Goal: Task Accomplishment & Management: Manage account settings

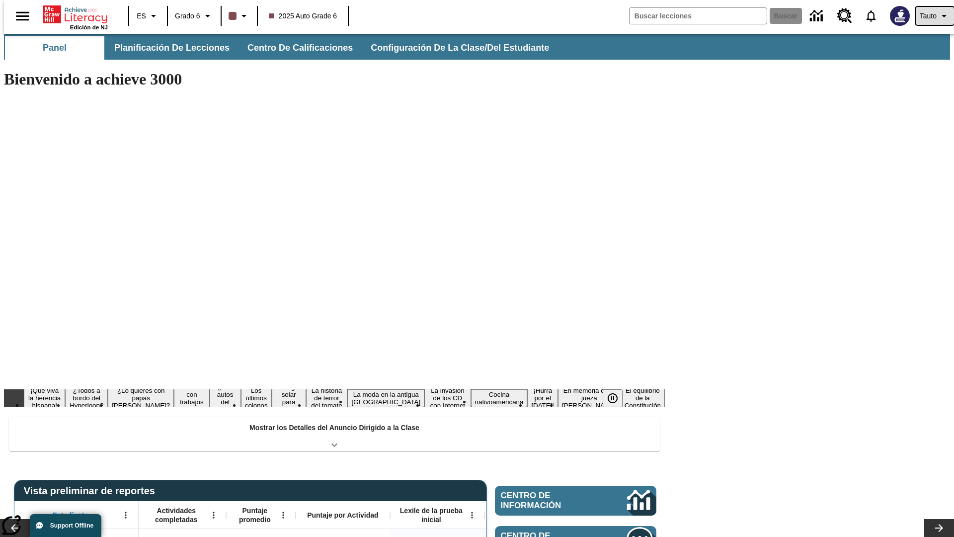
click at [930, 16] on span "Tauto" at bounding box center [928, 16] width 17 height 10
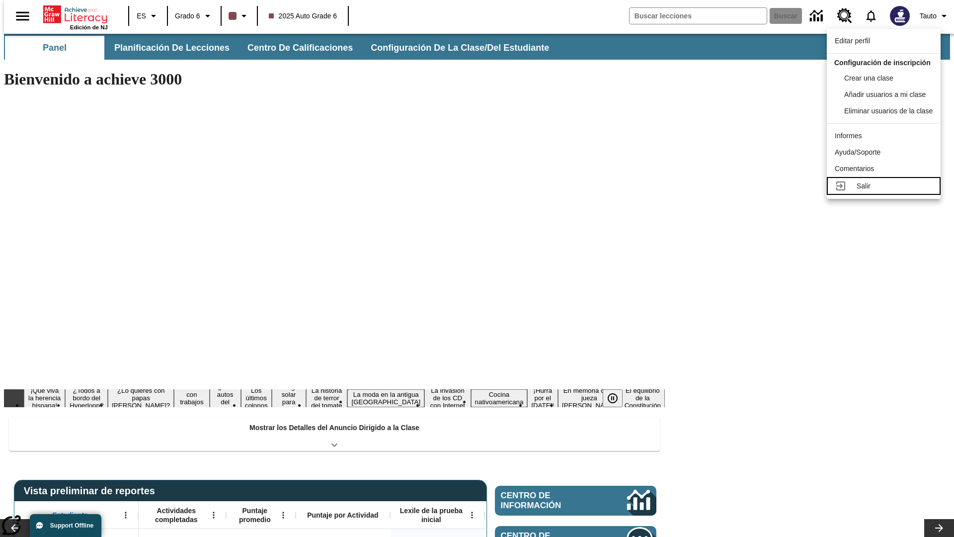
click at [886, 191] on div "Salir" at bounding box center [895, 186] width 76 height 10
